Goal: Task Accomplishment & Management: Manage account settings

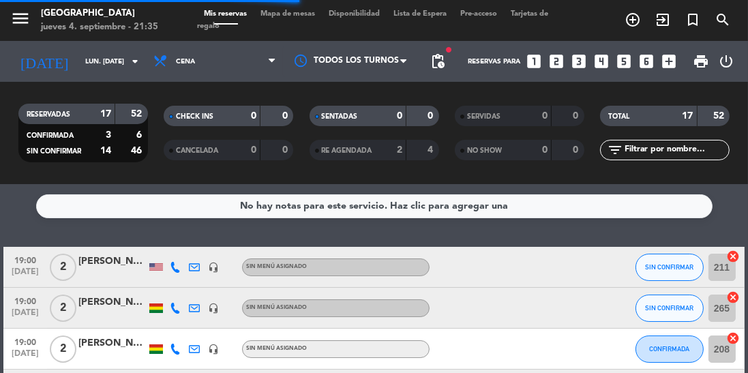
scroll to position [610, 0]
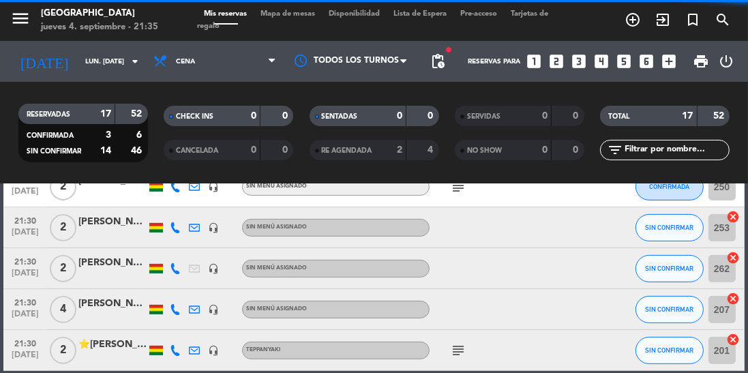
click at [108, 69] on input "lun. [DATE]" at bounding box center [128, 61] width 100 height 21
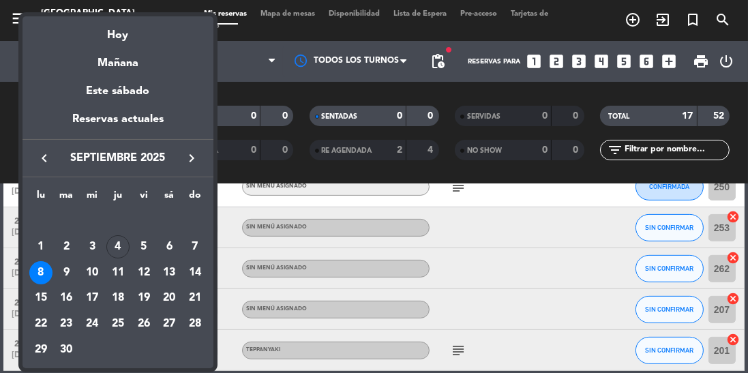
click at [128, 237] on td "4" at bounding box center [118, 247] width 26 height 26
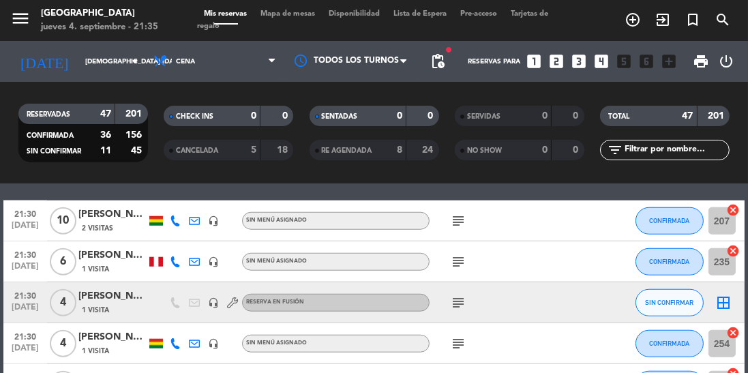
scroll to position [1305, 0]
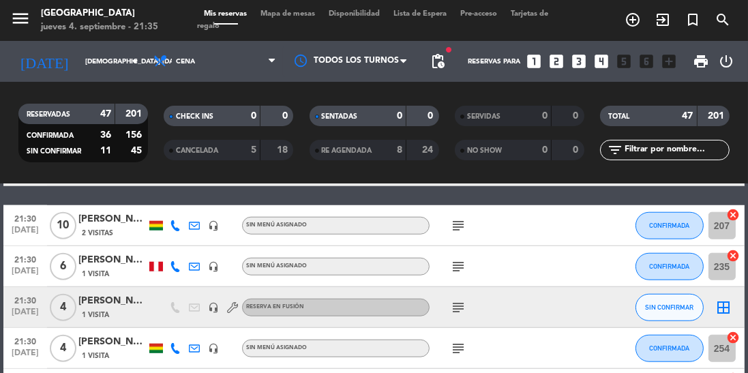
click at [172, 268] on icon at bounding box center [175, 266] width 11 height 11
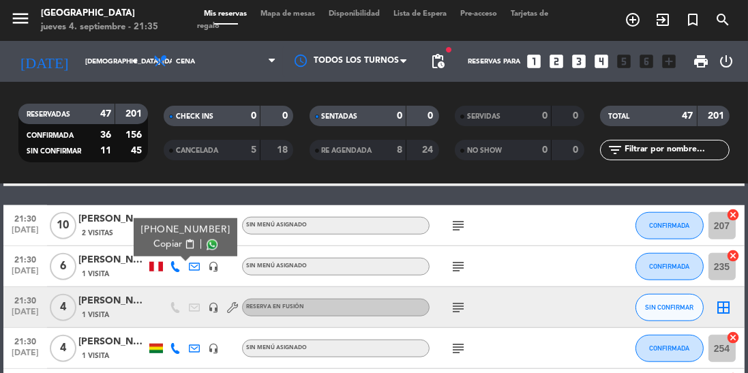
click at [207, 246] on span at bounding box center [212, 244] width 11 height 11
click at [105, 62] on input "[DEMOGRAPHIC_DATA] [DATE]" at bounding box center [128, 61] width 100 height 21
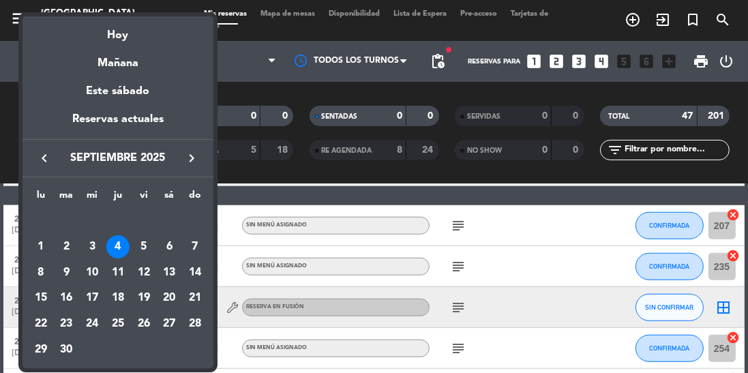
click at [142, 249] on div "5" at bounding box center [143, 246] width 23 height 23
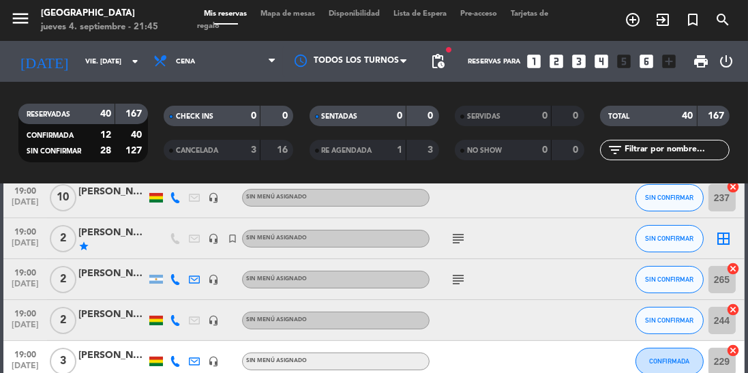
scroll to position [0, 0]
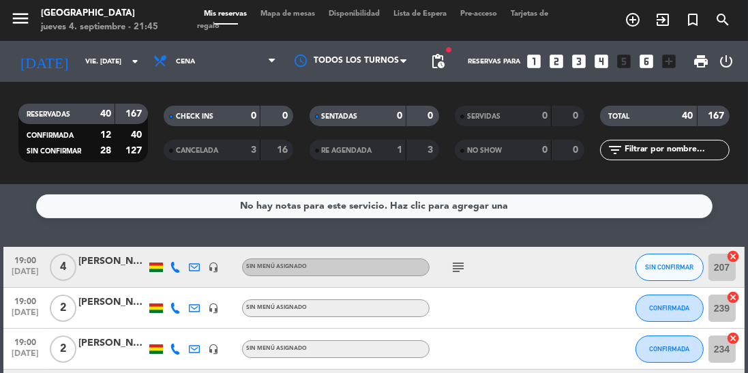
click at [454, 269] on icon "subject" at bounding box center [458, 267] width 16 height 16
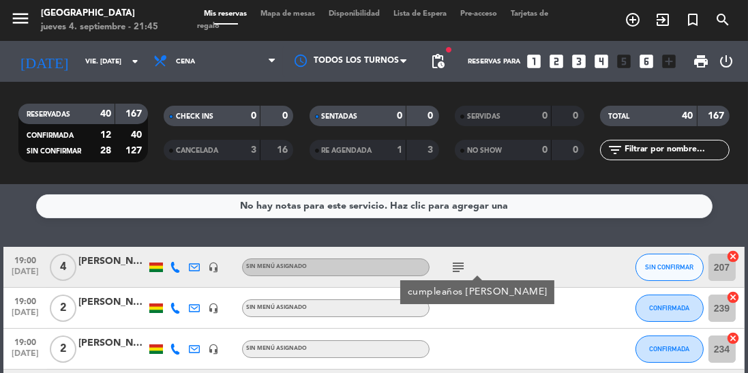
click at [459, 274] on icon "subject" at bounding box center [458, 267] width 16 height 16
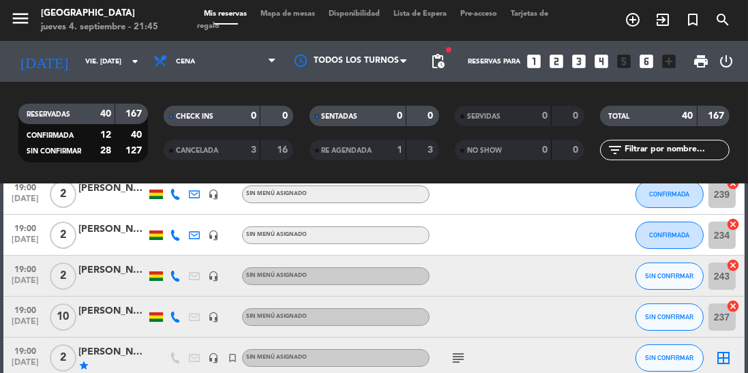
scroll to position [231, 0]
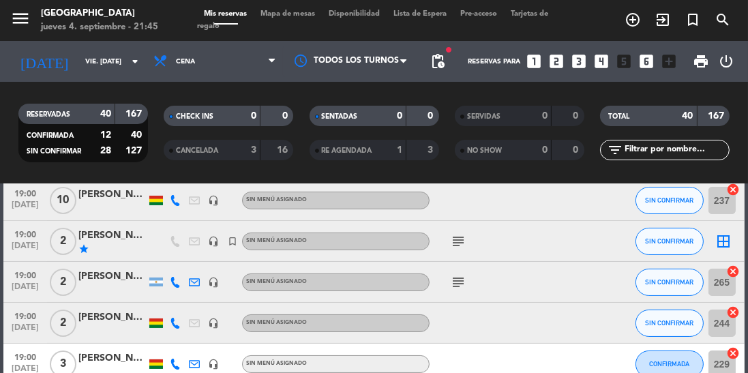
click at [454, 248] on icon "subject" at bounding box center [458, 241] width 16 height 16
click at [456, 246] on icon "subject" at bounding box center [458, 241] width 16 height 16
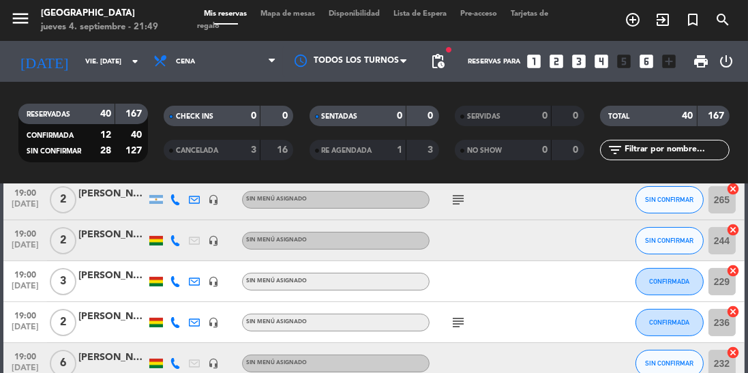
scroll to position [385, 0]
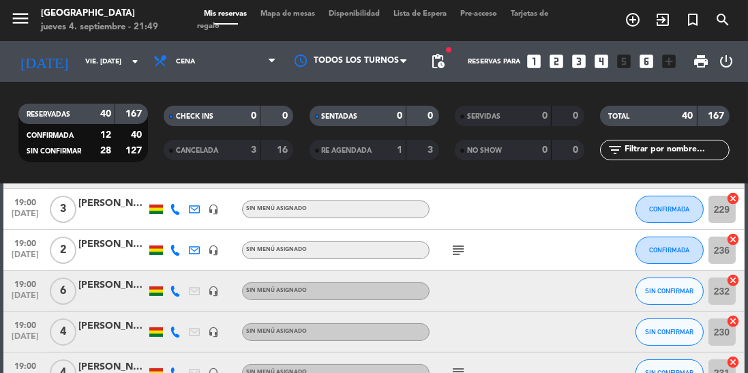
click at [457, 248] on icon "subject" at bounding box center [458, 250] width 16 height 16
click at [451, 246] on icon "subject" at bounding box center [458, 250] width 16 height 16
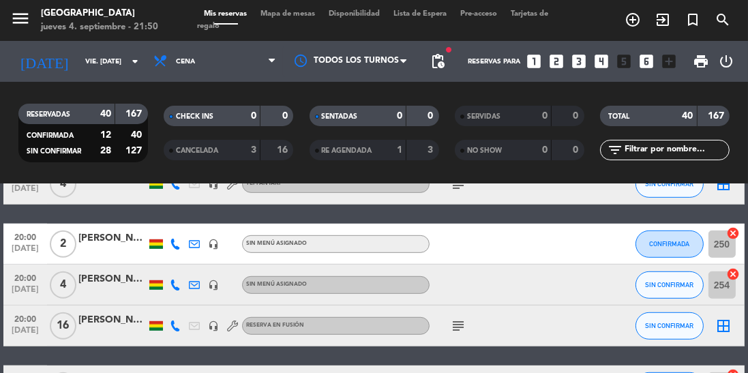
scroll to position [937, 0]
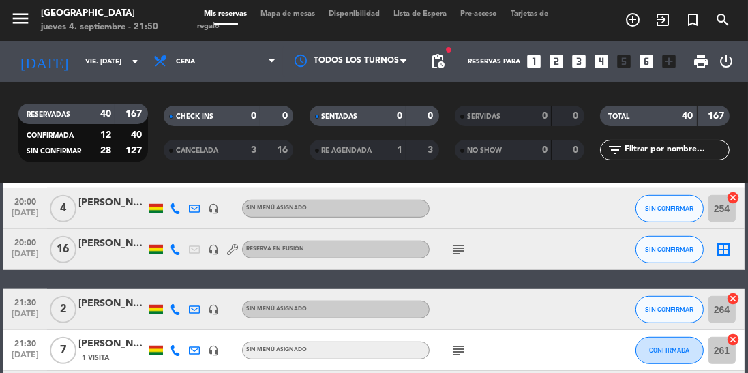
click at [454, 252] on icon "subject" at bounding box center [458, 249] width 16 height 16
click at [457, 252] on icon "subject" at bounding box center [458, 249] width 16 height 16
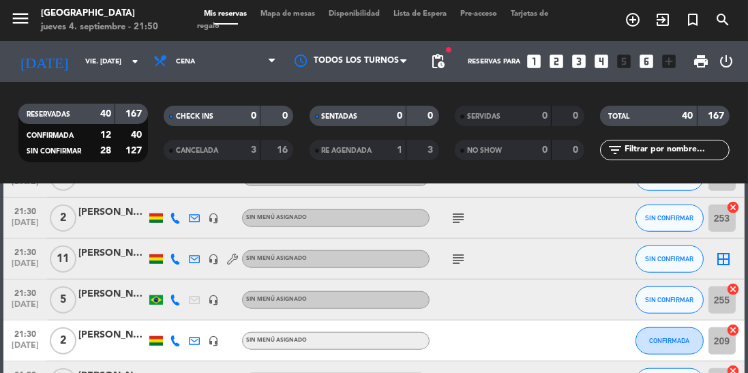
scroll to position [1434, 0]
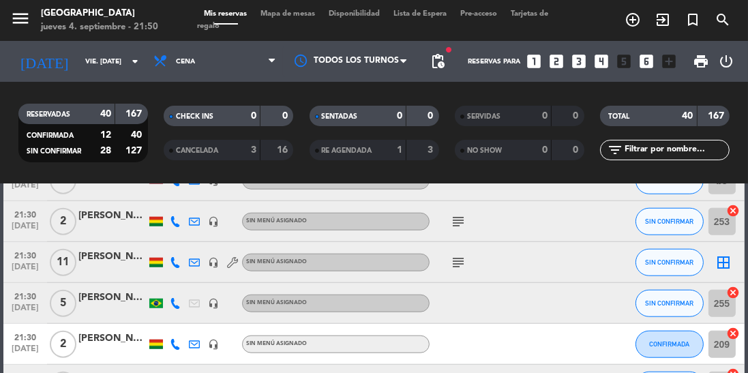
click at [460, 265] on icon "subject" at bounding box center [458, 262] width 16 height 16
click at [453, 262] on icon "subject" at bounding box center [458, 262] width 16 height 16
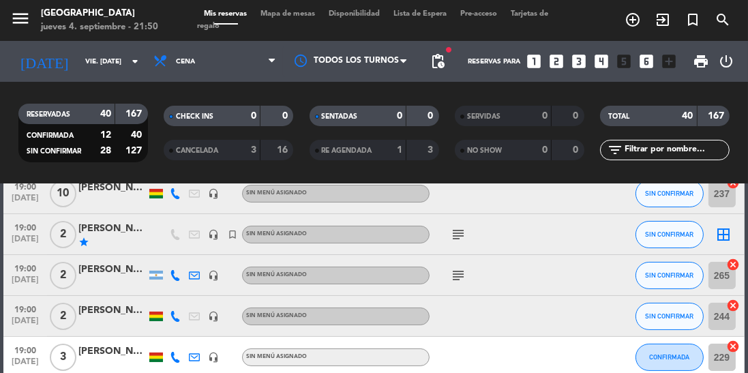
scroll to position [0, 0]
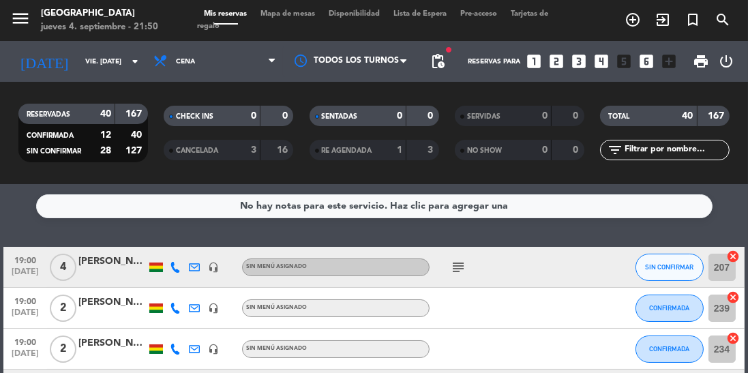
click at [113, 60] on input "vie. [DATE]" at bounding box center [128, 61] width 100 height 21
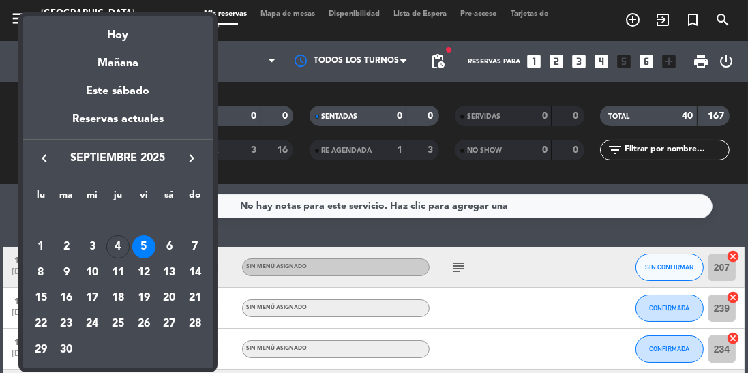
click at [224, 76] on div at bounding box center [374, 186] width 748 height 373
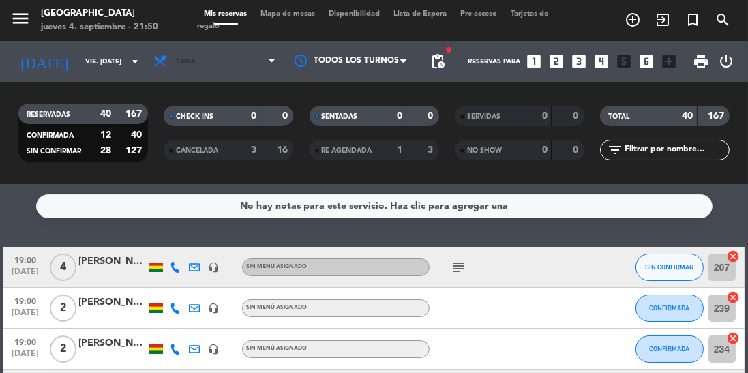
click at [251, 70] on span "Cena" at bounding box center [215, 61] width 136 height 30
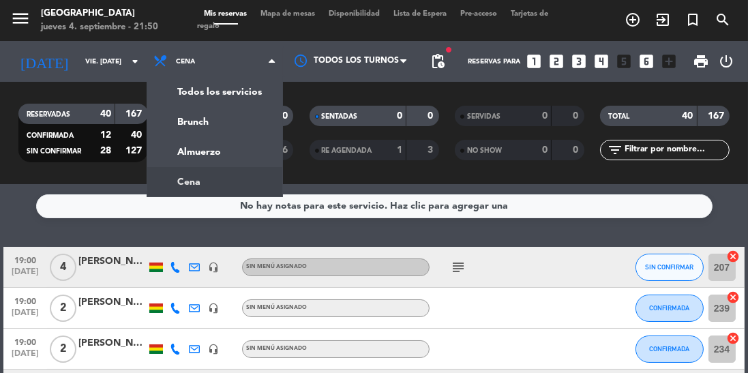
click at [198, 161] on div "menu Jardín de Asia jueves 4. septiembre - 21:50 Mis reservas Mapa de mesas Dis…" at bounding box center [374, 92] width 748 height 184
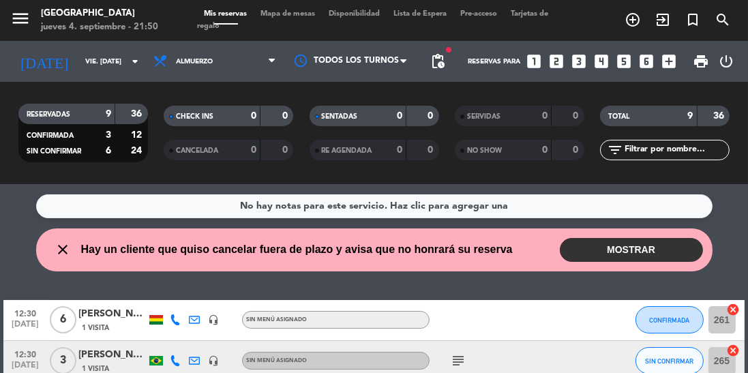
click at [643, 247] on button "MOSTRAR" at bounding box center [631, 250] width 143 height 24
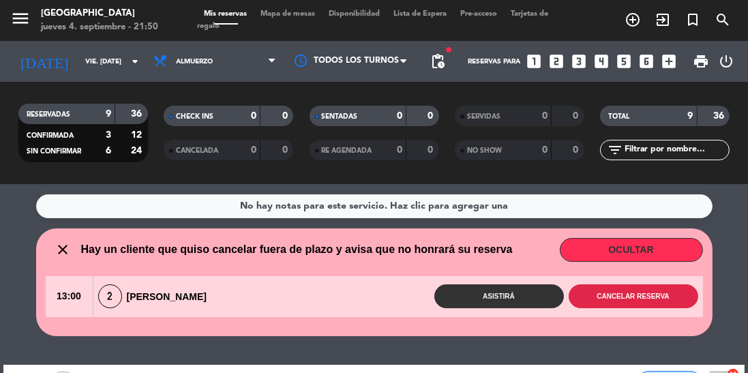
click at [612, 295] on button "Cancelar reserva" at bounding box center [634, 296] width 130 height 24
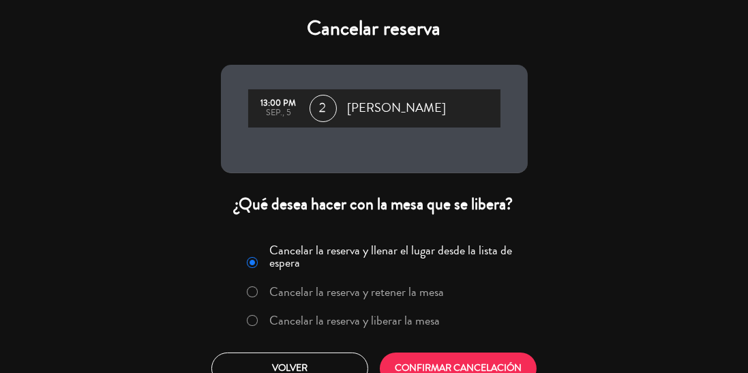
click at [331, 330] on label "Cancelar la reserva y liberar la mesa" at bounding box center [343, 321] width 207 height 25
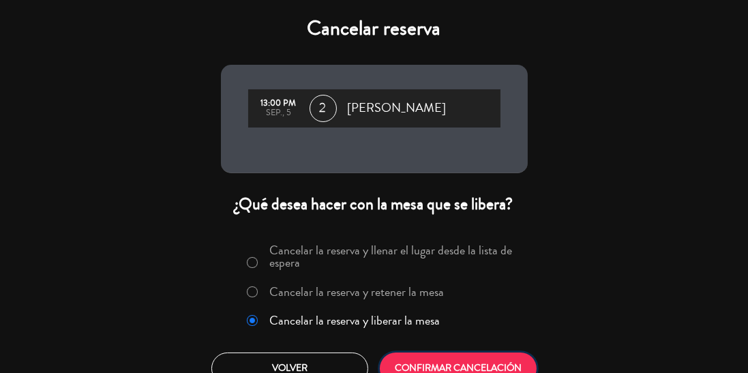
click at [427, 364] on button "CONFIRMAR CANCELACIÓN" at bounding box center [458, 369] width 157 height 32
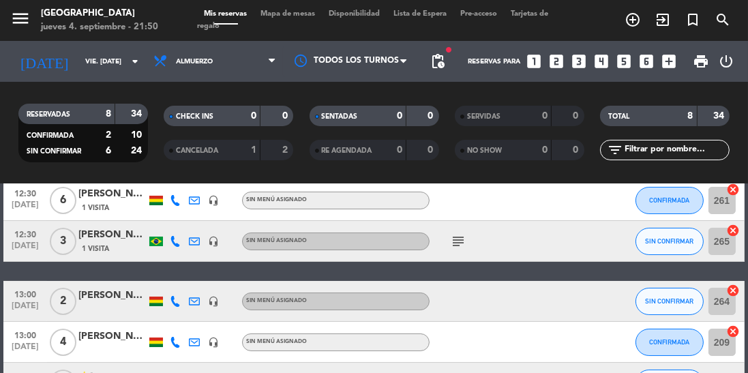
scroll to position [64, 0]
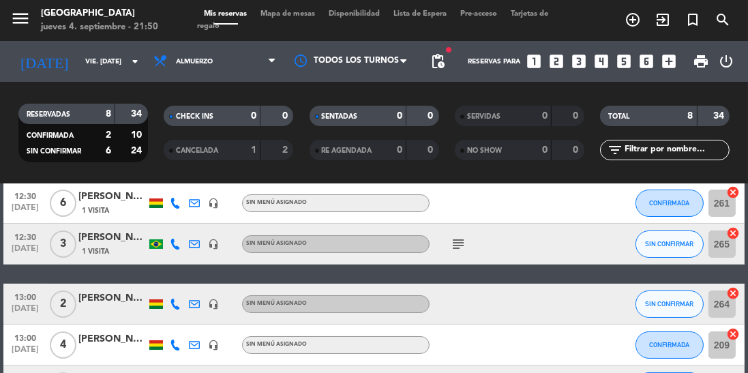
click at [460, 248] on icon "subject" at bounding box center [458, 244] width 16 height 16
click at [461, 244] on icon "subject" at bounding box center [458, 244] width 16 height 16
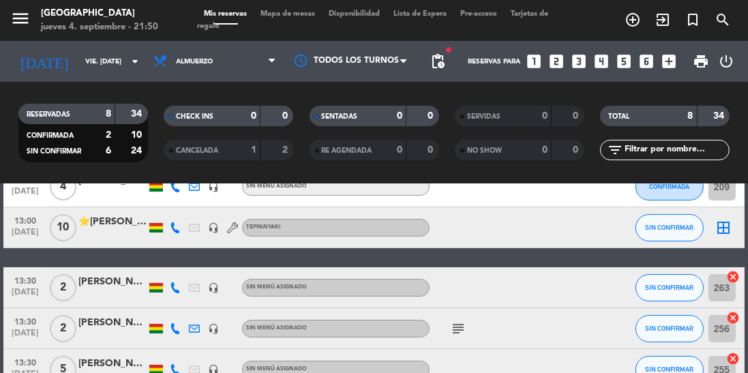
scroll to position [241, 0]
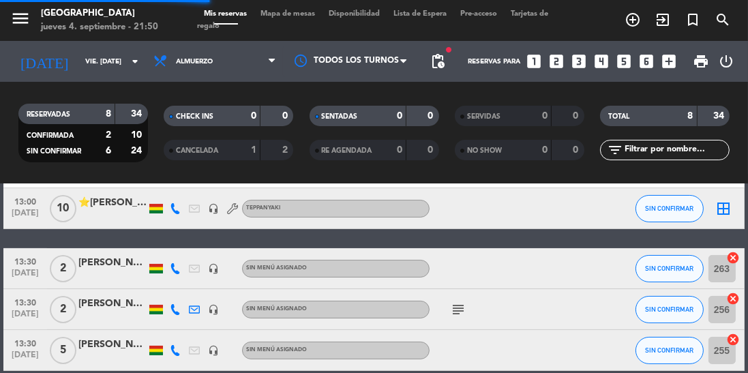
click at [462, 312] on icon "subject" at bounding box center [458, 309] width 16 height 16
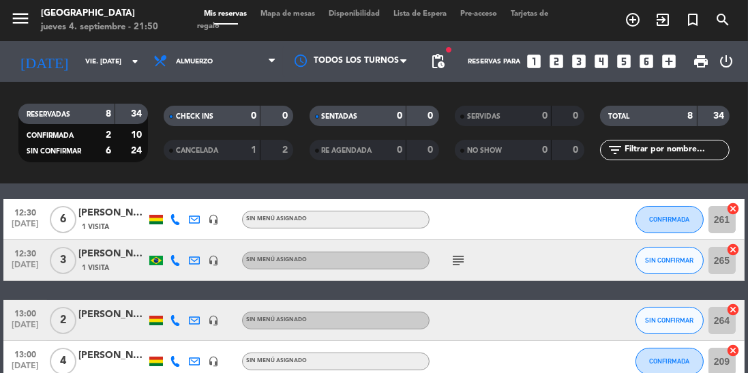
scroll to position [0, 0]
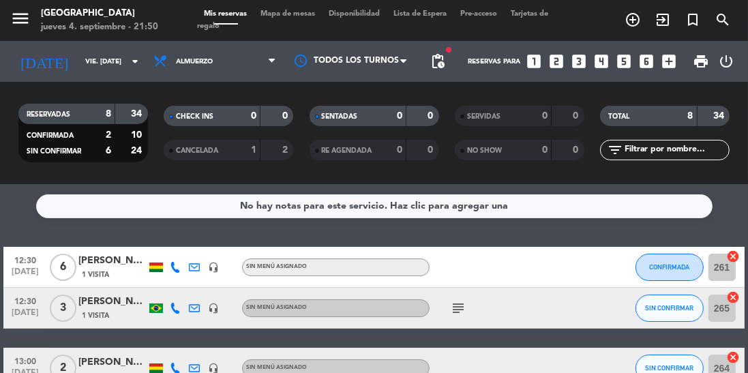
click at [101, 70] on input "vie. [DATE]" at bounding box center [128, 61] width 100 height 21
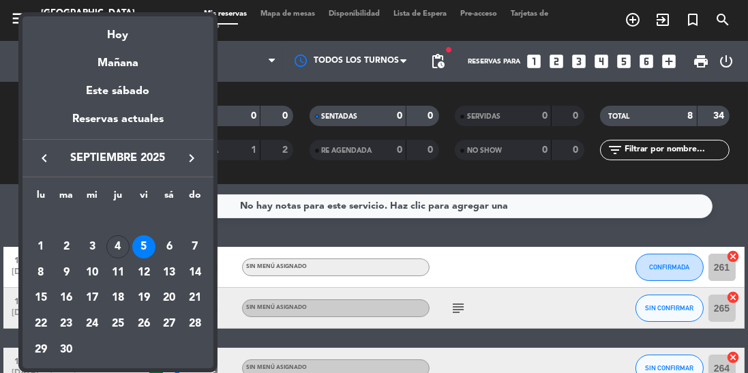
click at [170, 252] on div "6" at bounding box center [169, 246] width 23 height 23
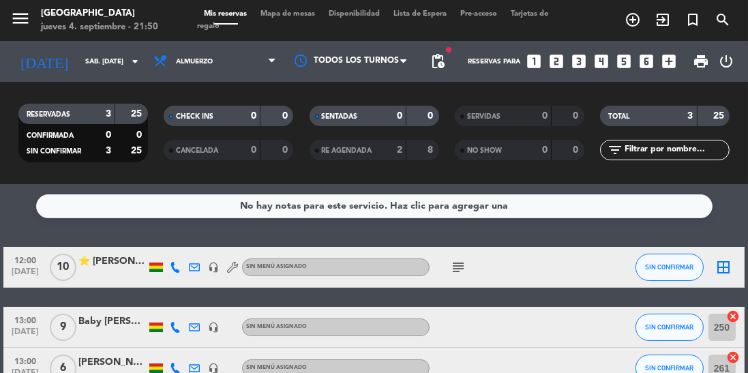
click at [462, 265] on icon "subject" at bounding box center [458, 267] width 16 height 16
click at [450, 271] on icon "subject" at bounding box center [458, 267] width 16 height 16
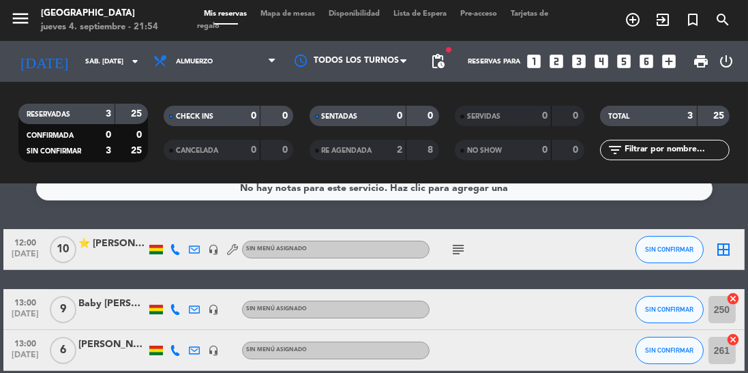
click at [118, 70] on input "sáb. [DATE]" at bounding box center [128, 61] width 100 height 21
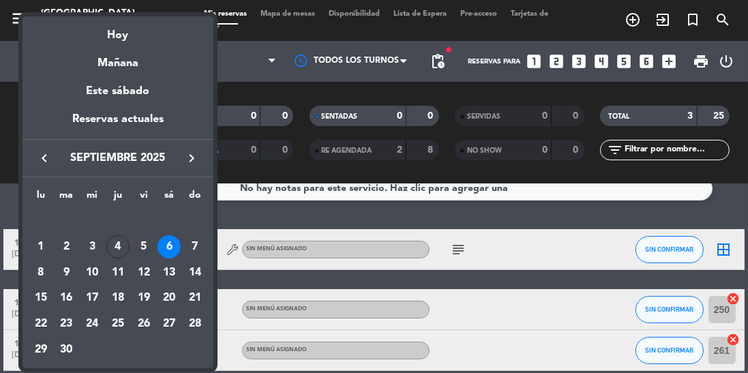
click at [113, 235] on td "4" at bounding box center [118, 247] width 26 height 26
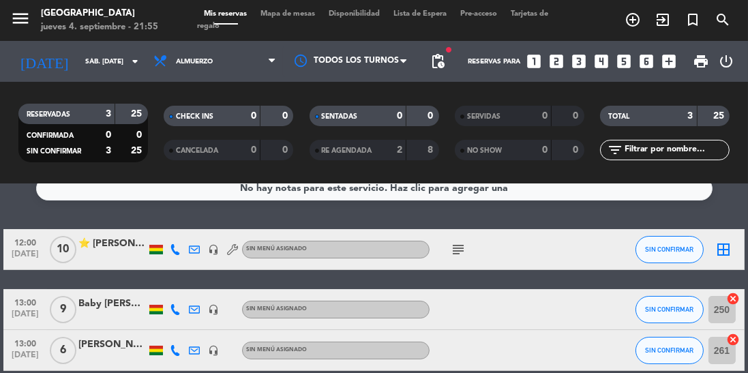
type input "[DEMOGRAPHIC_DATA] [DATE]"
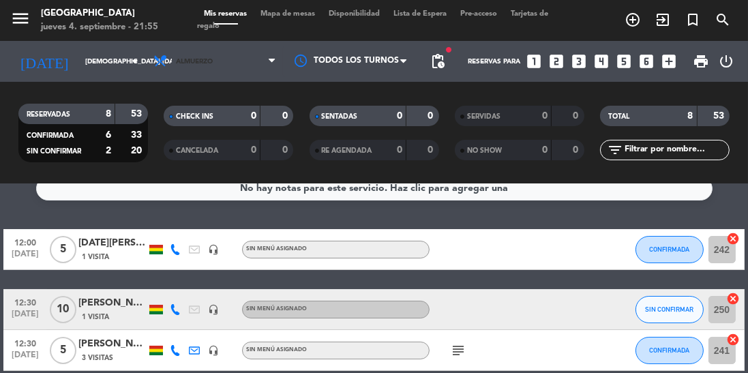
click at [238, 63] on span "Almuerzo" at bounding box center [215, 61] width 136 height 30
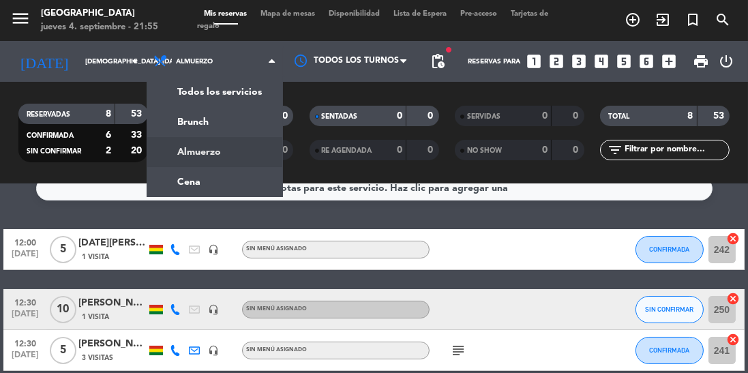
click at [226, 181] on div "menu Jardín de Asia jueves 4. septiembre - 21:55 Mis reservas Mapa de mesas Dis…" at bounding box center [374, 92] width 748 height 184
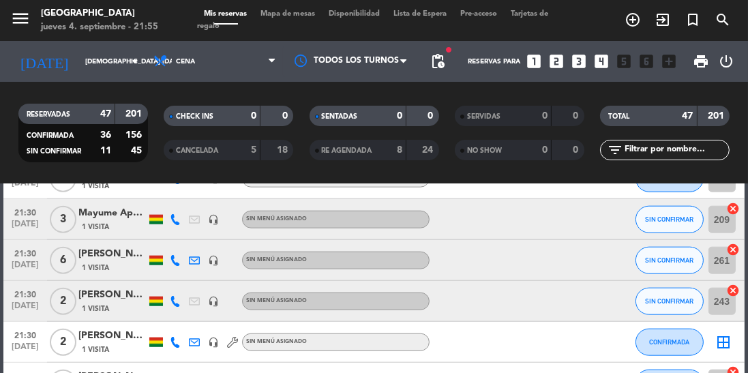
scroll to position [1895, 0]
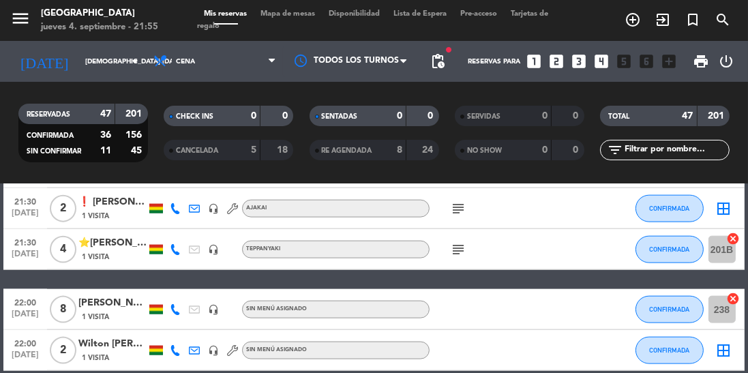
click at [161, 310] on div at bounding box center [156, 310] width 14 height 10
click at [161, 308] on div at bounding box center [156, 310] width 14 height 10
click at [175, 309] on icon at bounding box center [175, 309] width 11 height 11
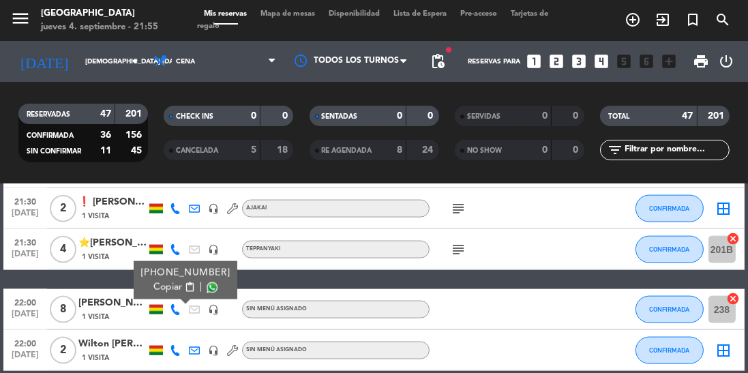
click at [207, 286] on span at bounding box center [212, 287] width 11 height 11
click at [98, 308] on div "[PERSON_NAME]" at bounding box center [112, 303] width 68 height 16
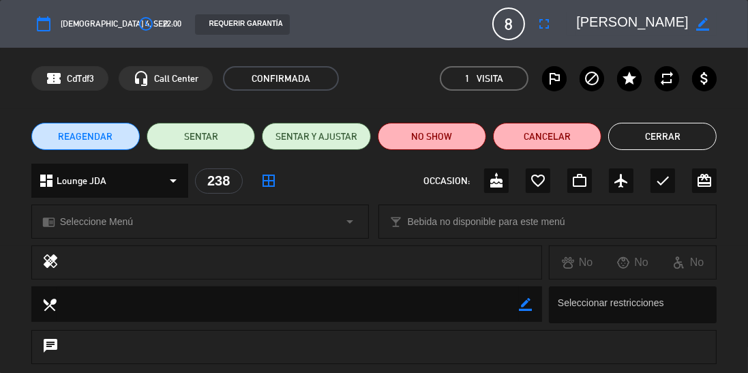
scroll to position [145, 0]
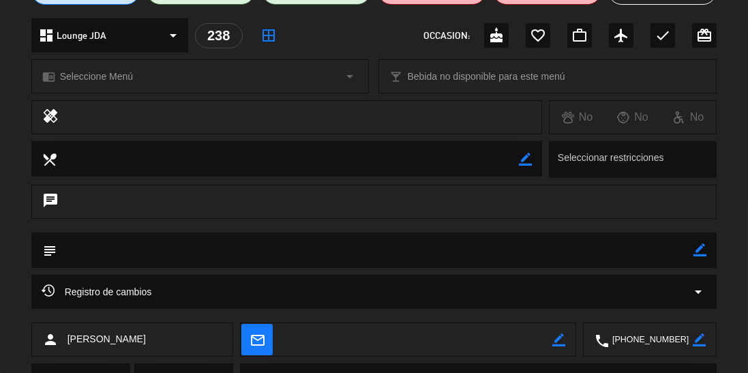
click at [701, 337] on icon "border_color" at bounding box center [699, 339] width 13 height 13
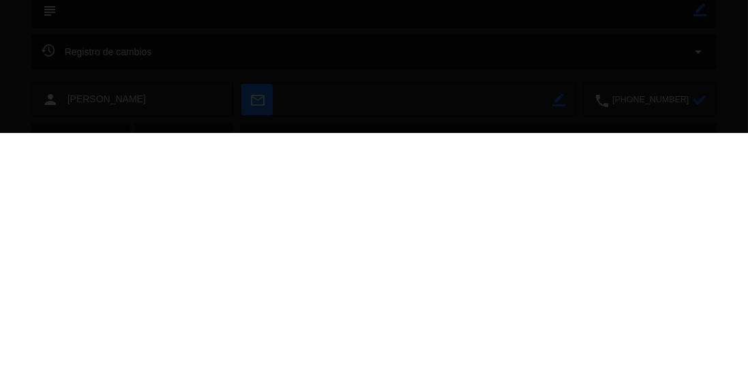
scroll to position [1829, 0]
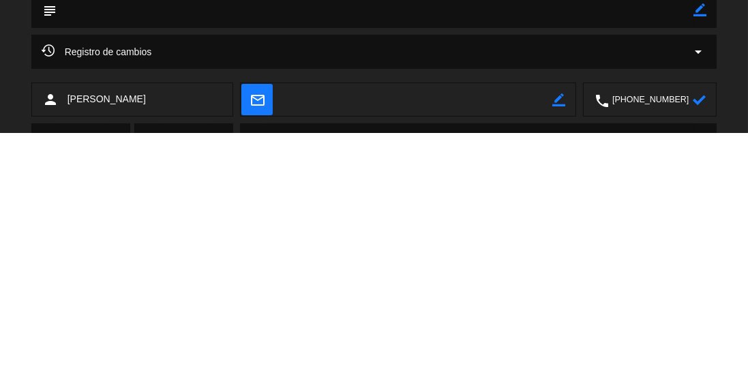
type textarea "[PHONE_NUMBER]"
click at [699, 340] on icon at bounding box center [699, 339] width 13 height 13
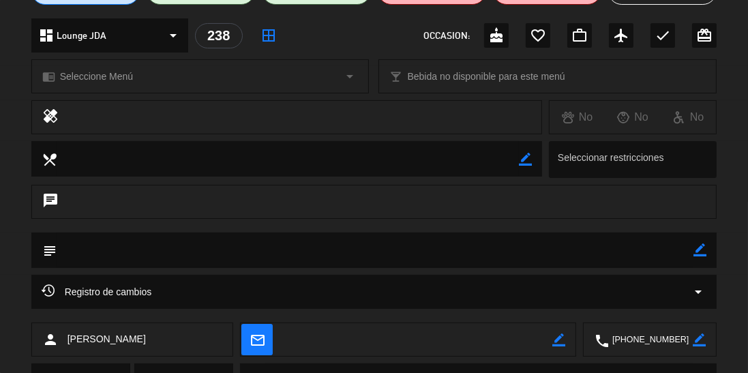
scroll to position [0, 0]
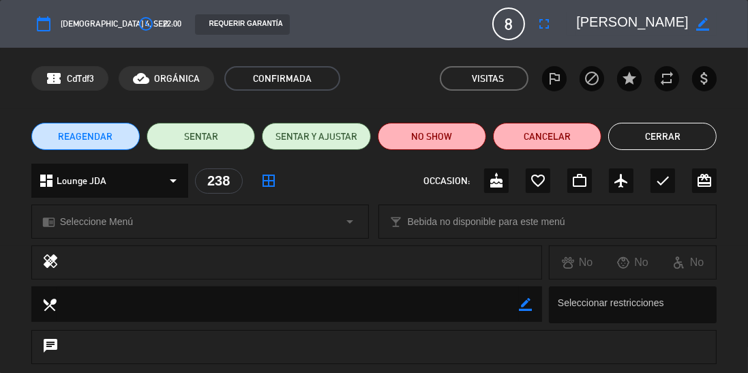
click at [689, 138] on button "Cerrar" at bounding box center [662, 136] width 108 height 27
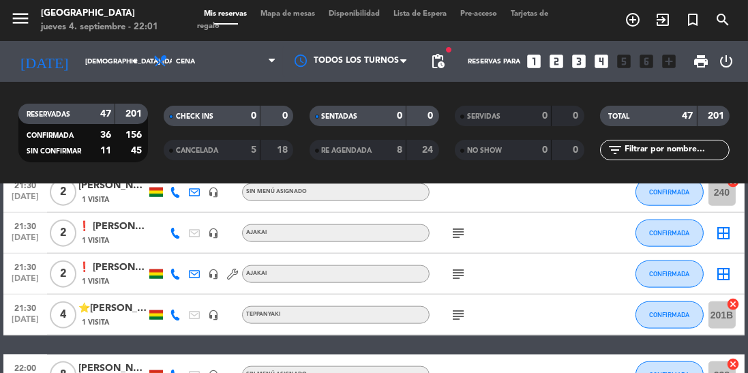
scroll to position [1895, 0]
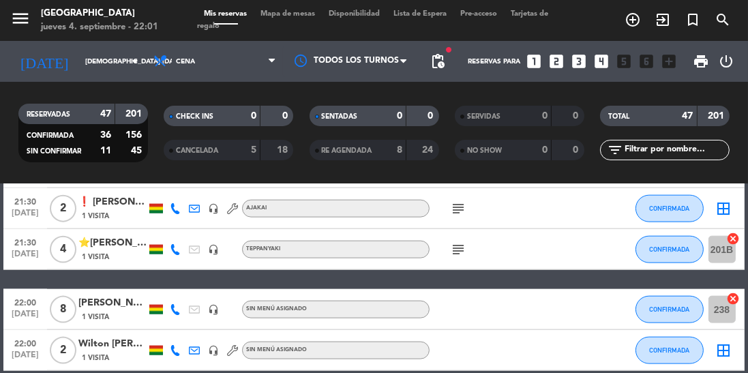
click at [175, 312] on icon at bounding box center [175, 309] width 11 height 11
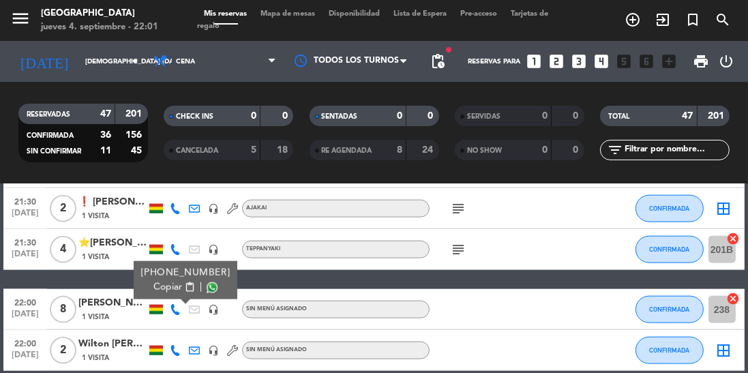
click at [207, 289] on span at bounding box center [212, 287] width 11 height 11
click at [207, 292] on span at bounding box center [212, 287] width 11 height 11
